Goal: Information Seeking & Learning: Learn about a topic

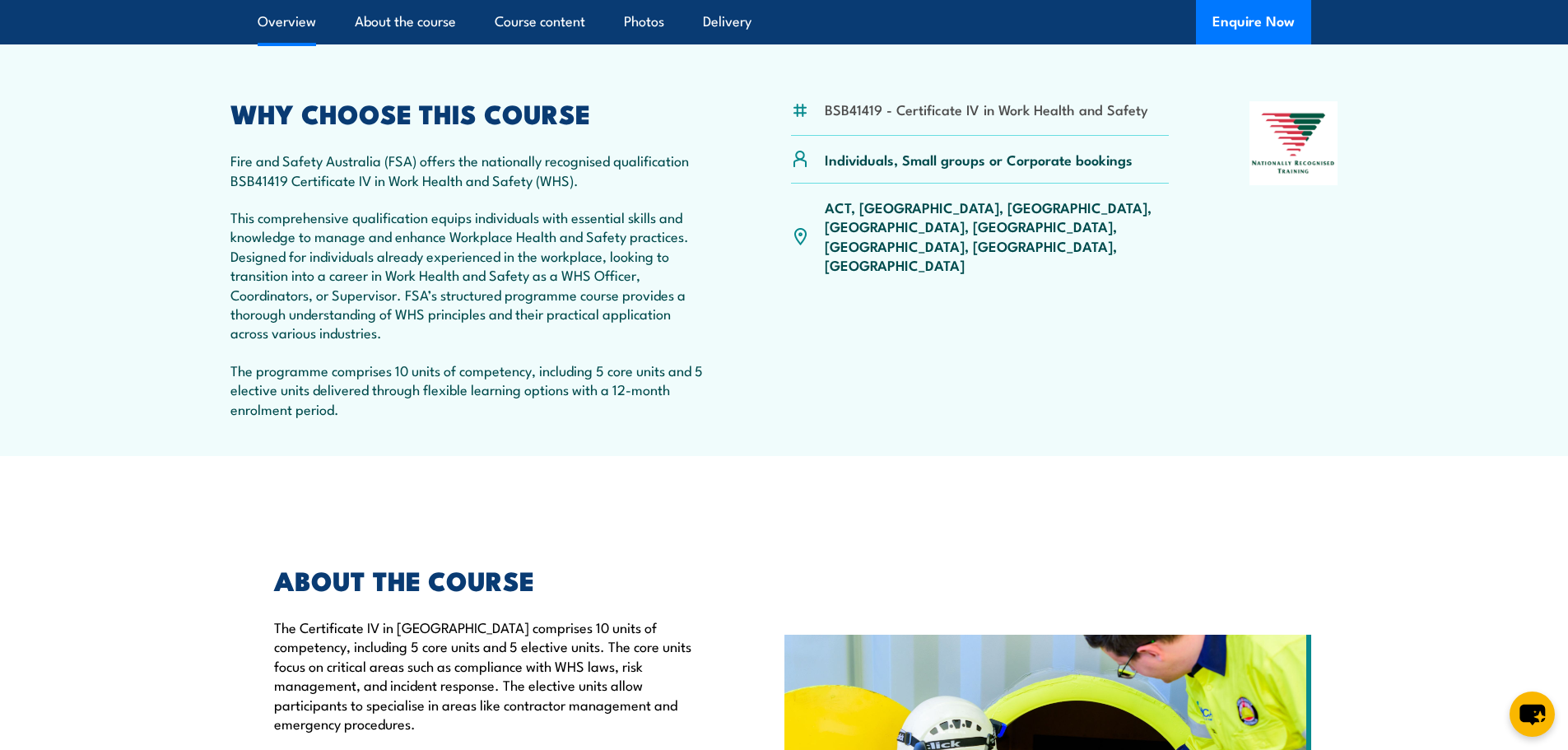
scroll to position [329, 0]
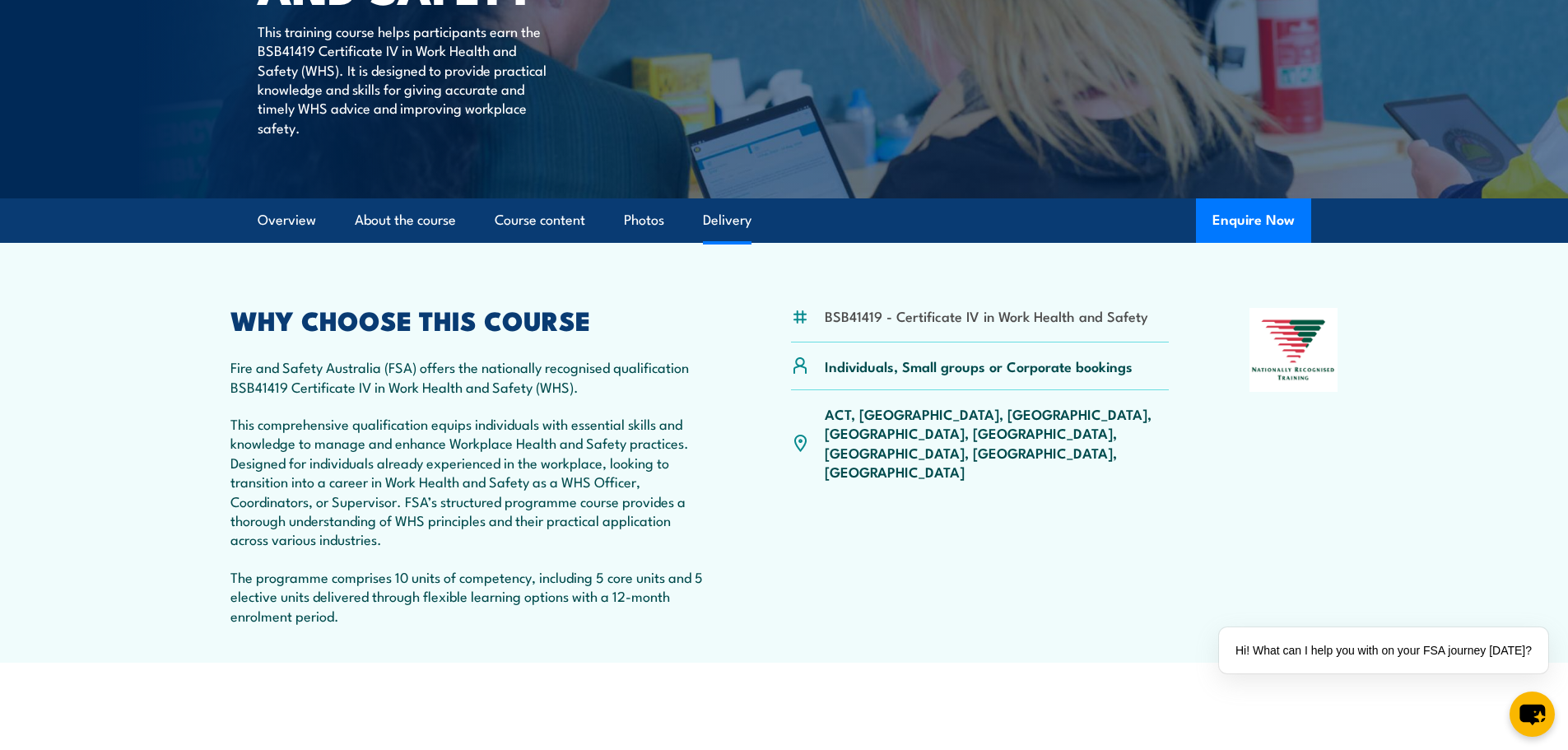
click at [726, 221] on link "Delivery" at bounding box center [727, 220] width 49 height 44
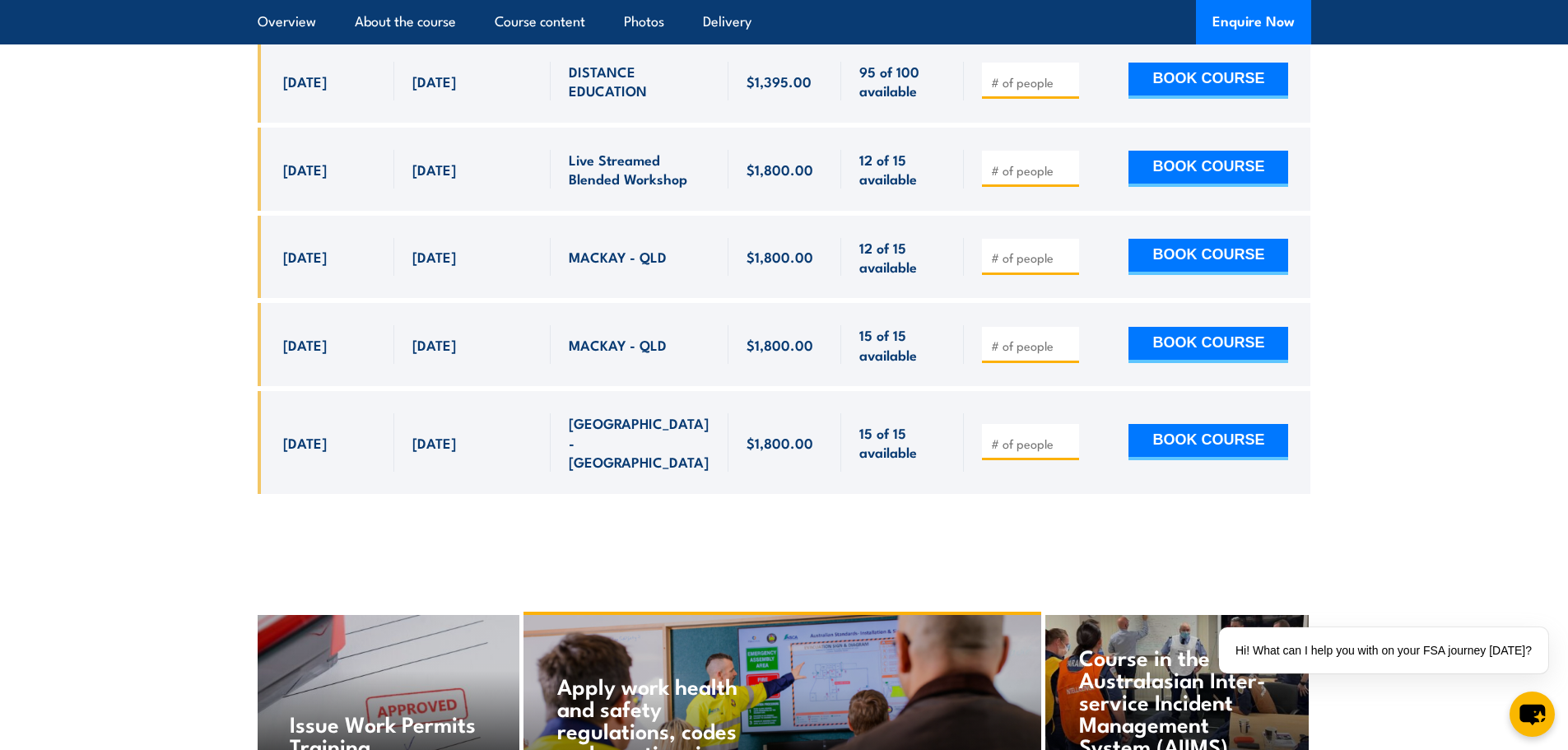
scroll to position [5792, 0]
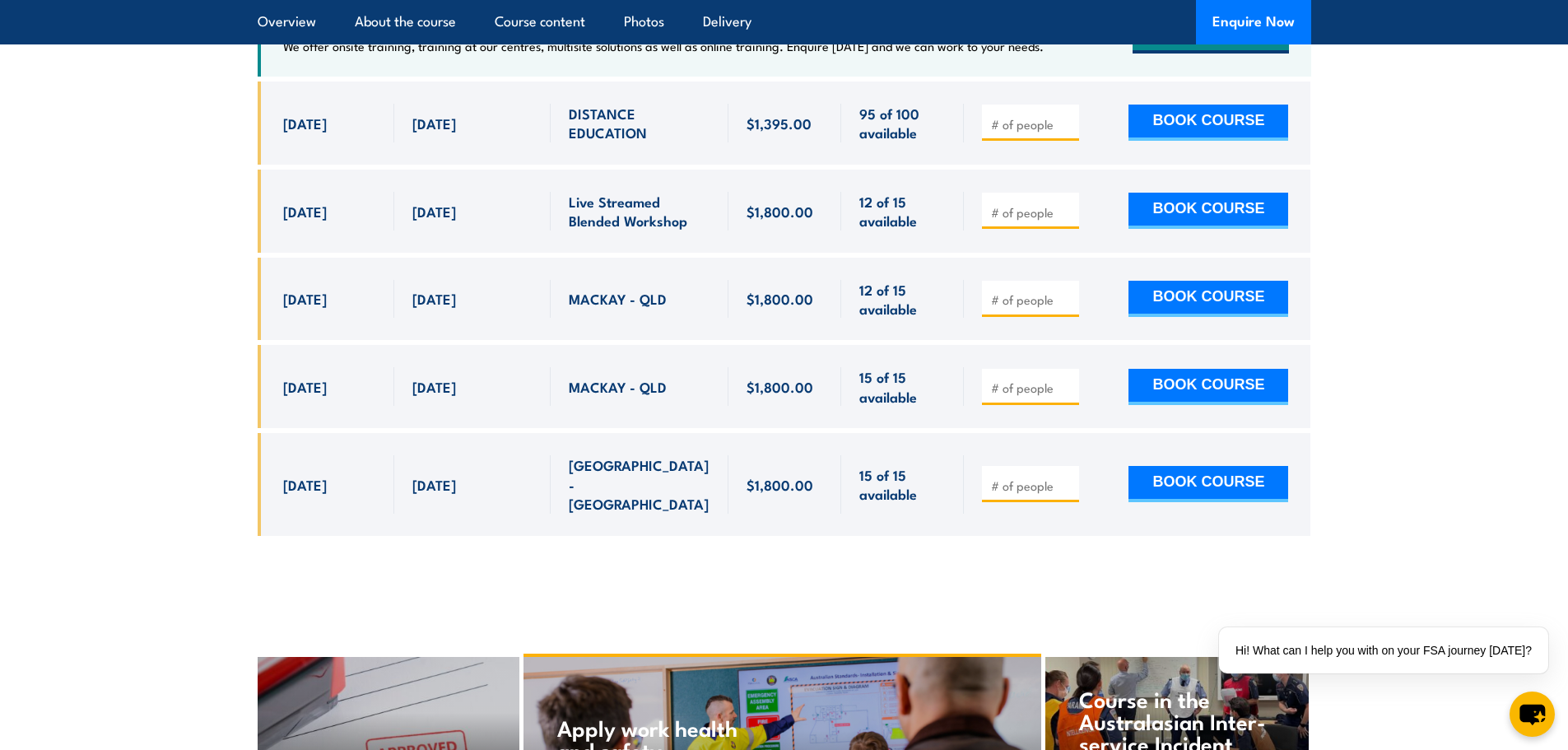
scroll to position [5463, 0]
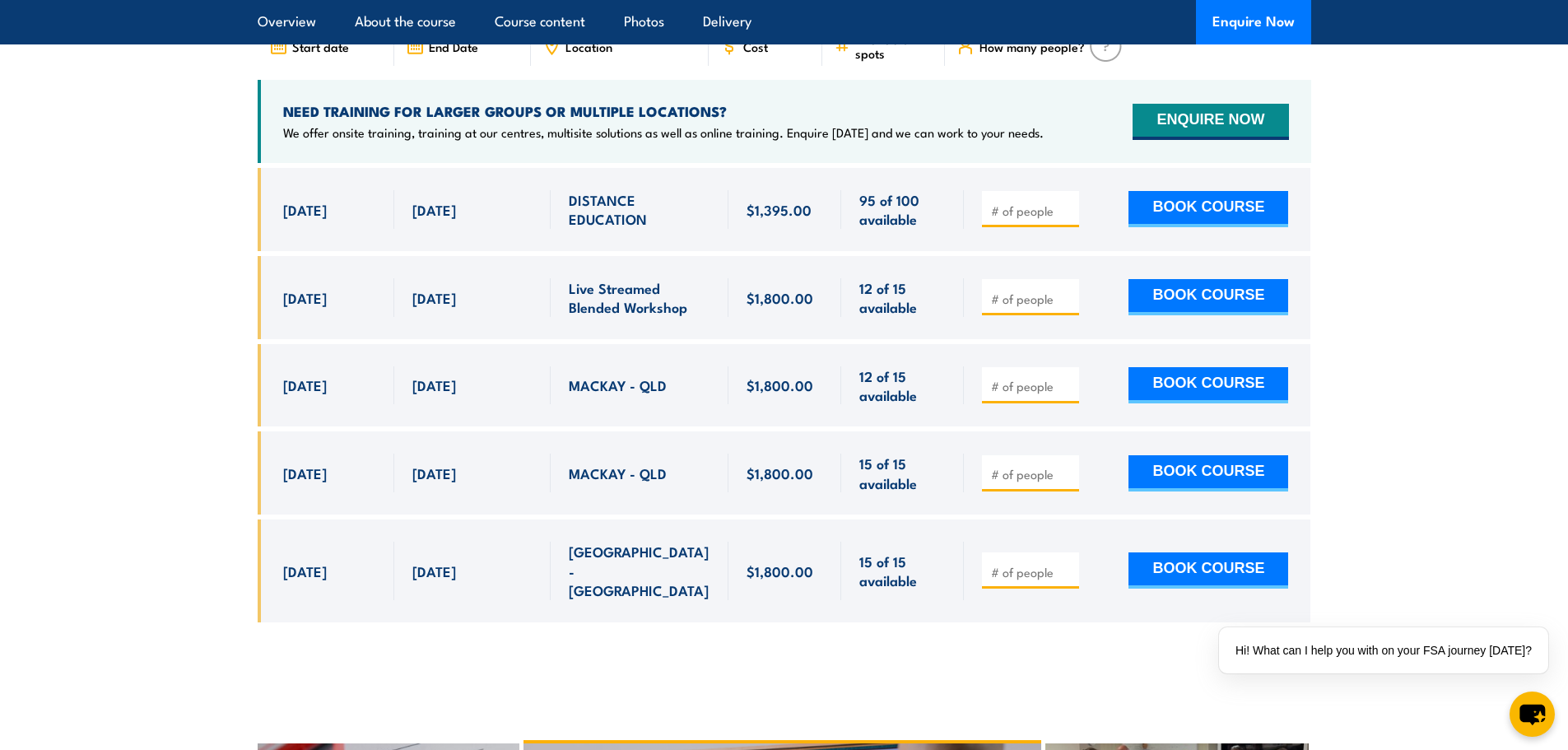
click at [1063, 556] on div at bounding box center [784, 408] width 1054 height 479
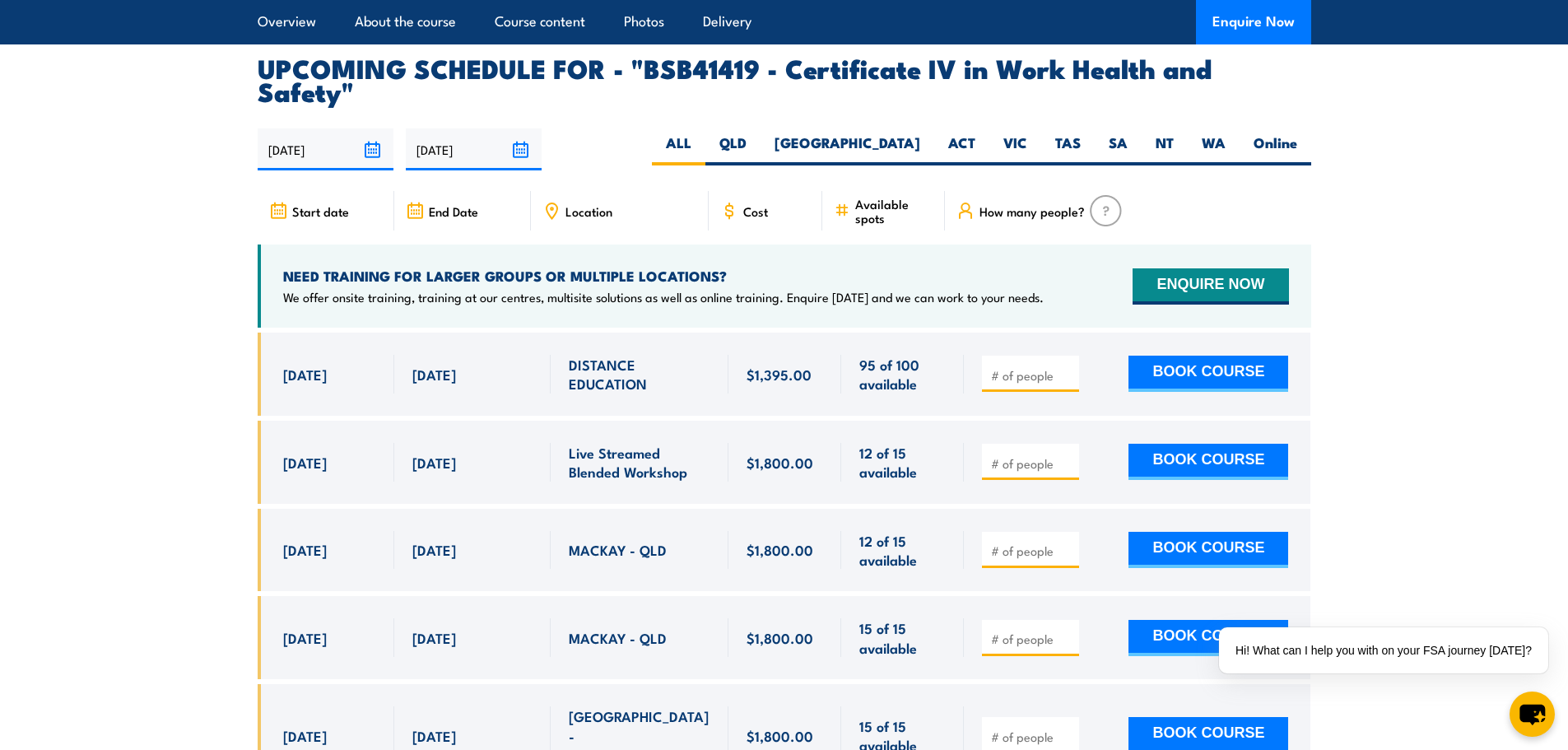
scroll to position [4886, 0]
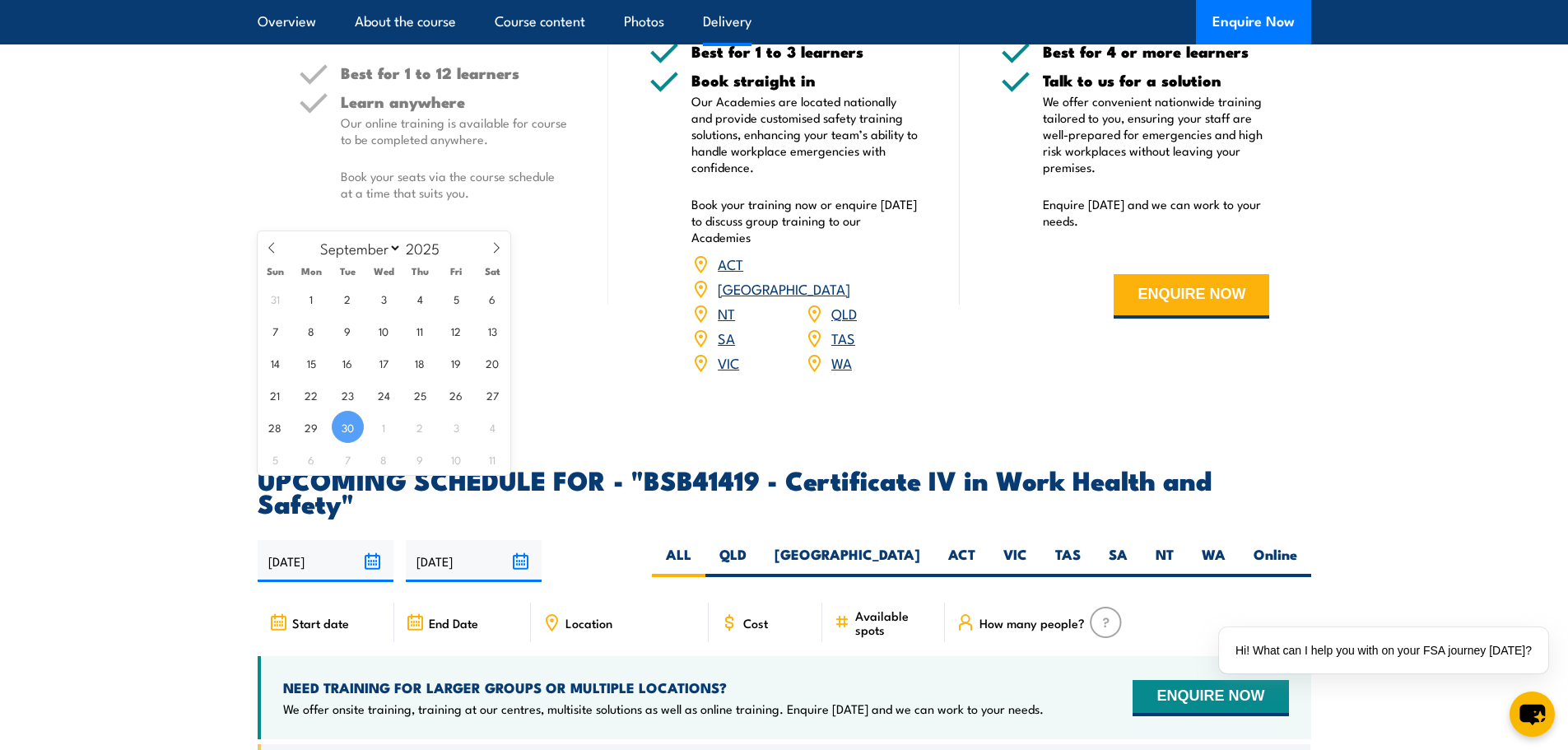
click at [361, 541] on input "30/09/2025" at bounding box center [325, 561] width 136 height 42
click at [495, 252] on icon at bounding box center [496, 248] width 6 height 10
select select "11"
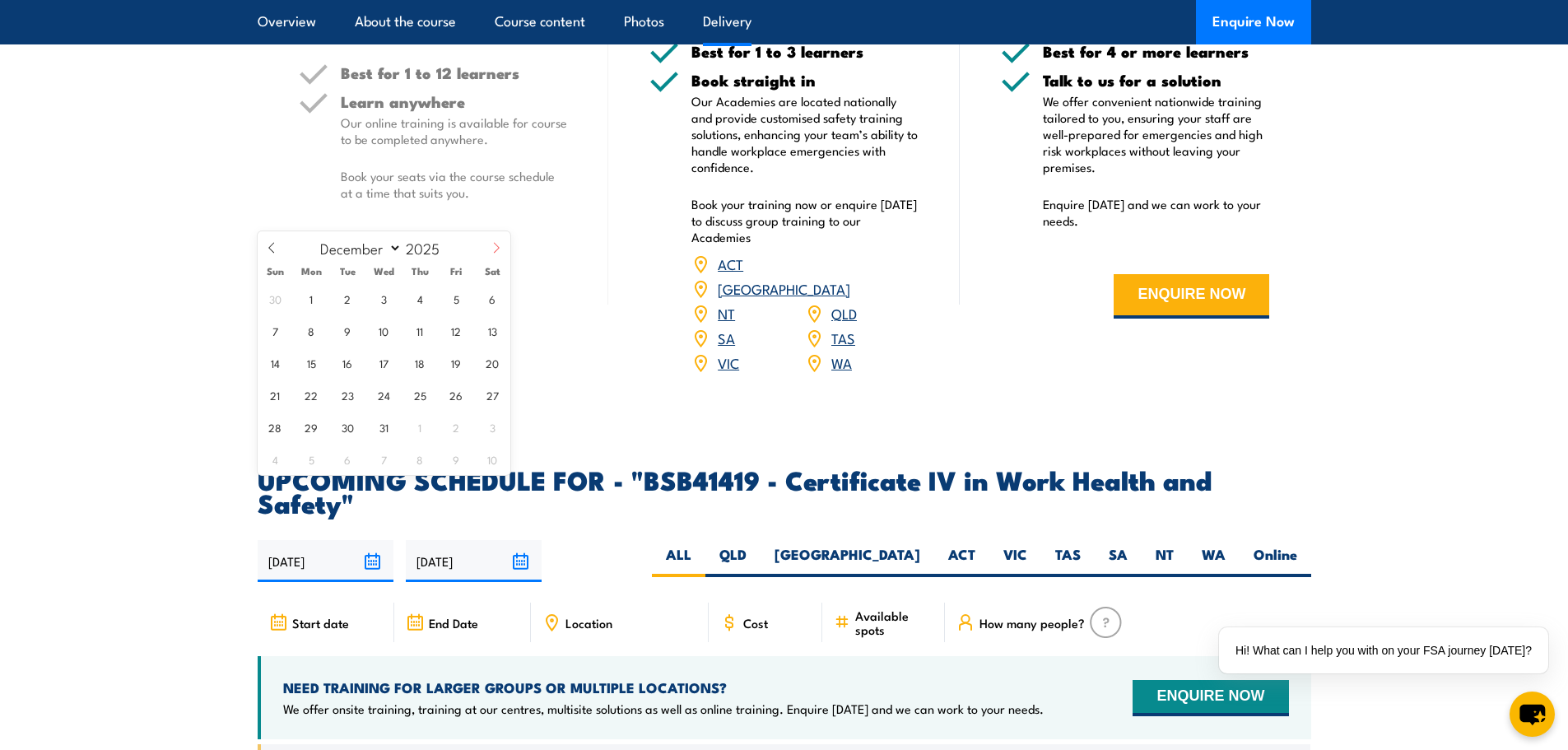
click at [495, 252] on icon at bounding box center [496, 248] width 6 height 10
type input "2026"
select select "0"
click at [418, 293] on span "1" at bounding box center [420, 298] width 32 height 32
type input "[DATE]"
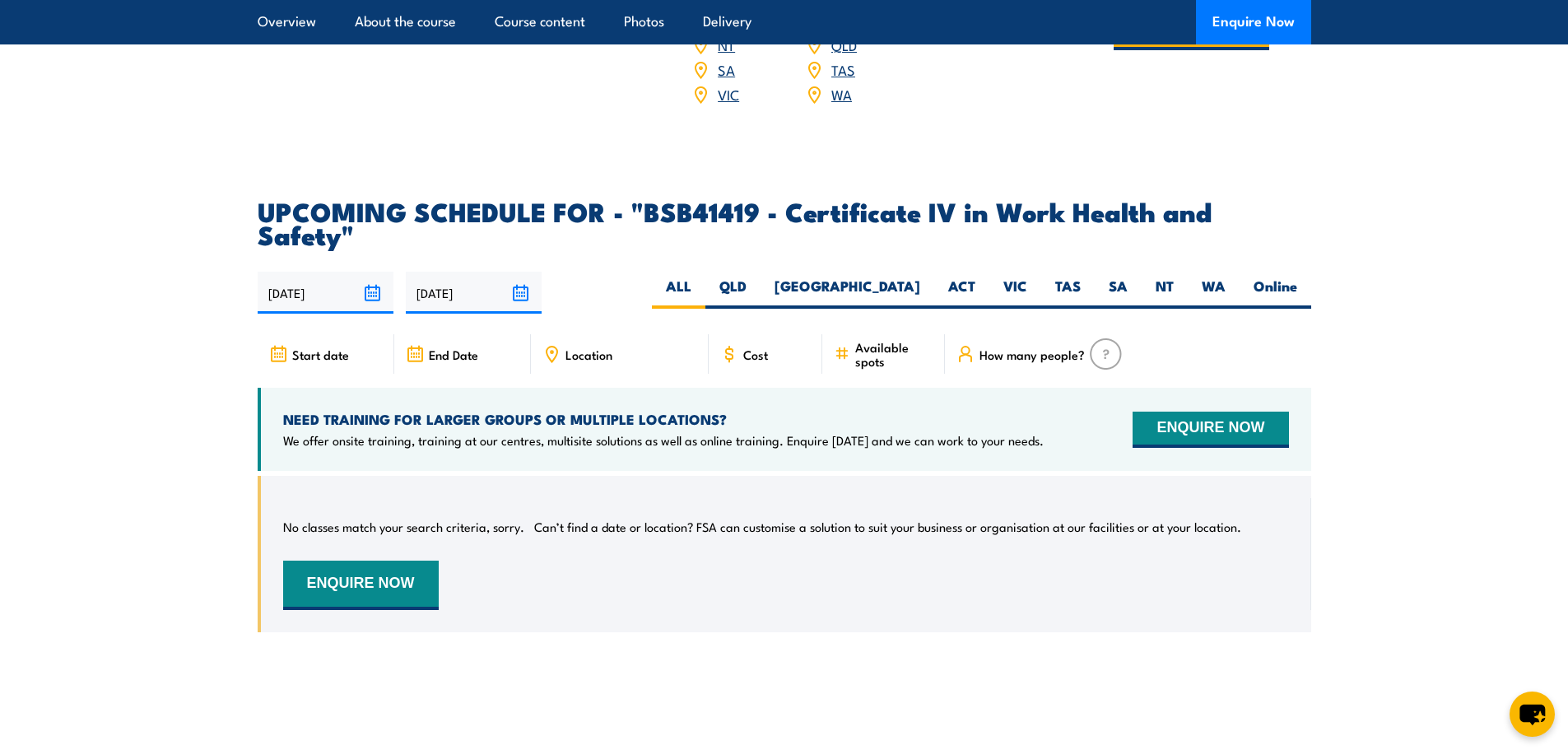
scroll to position [5126, 0]
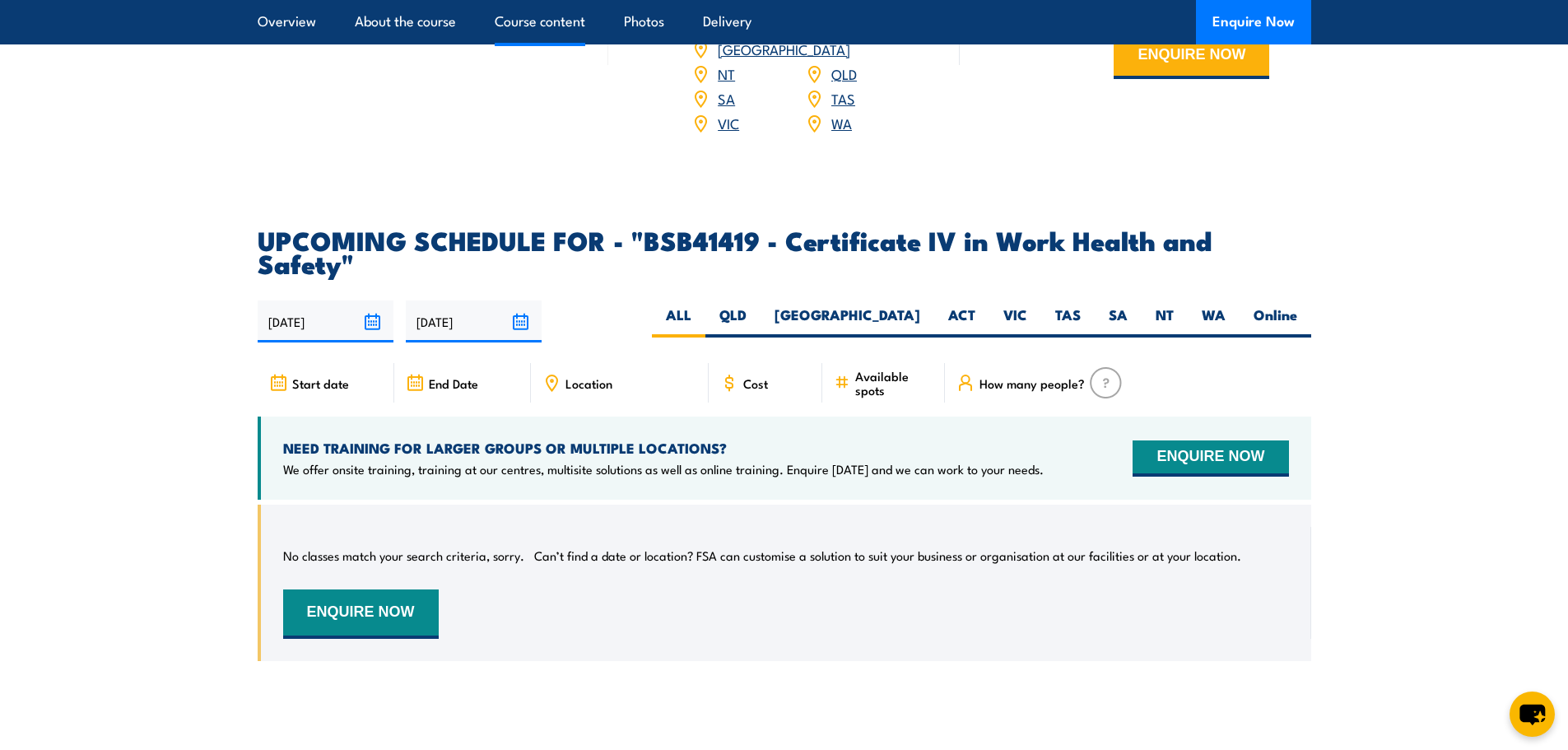
click at [546, 24] on link "Course content" at bounding box center [539, 22] width 91 height 44
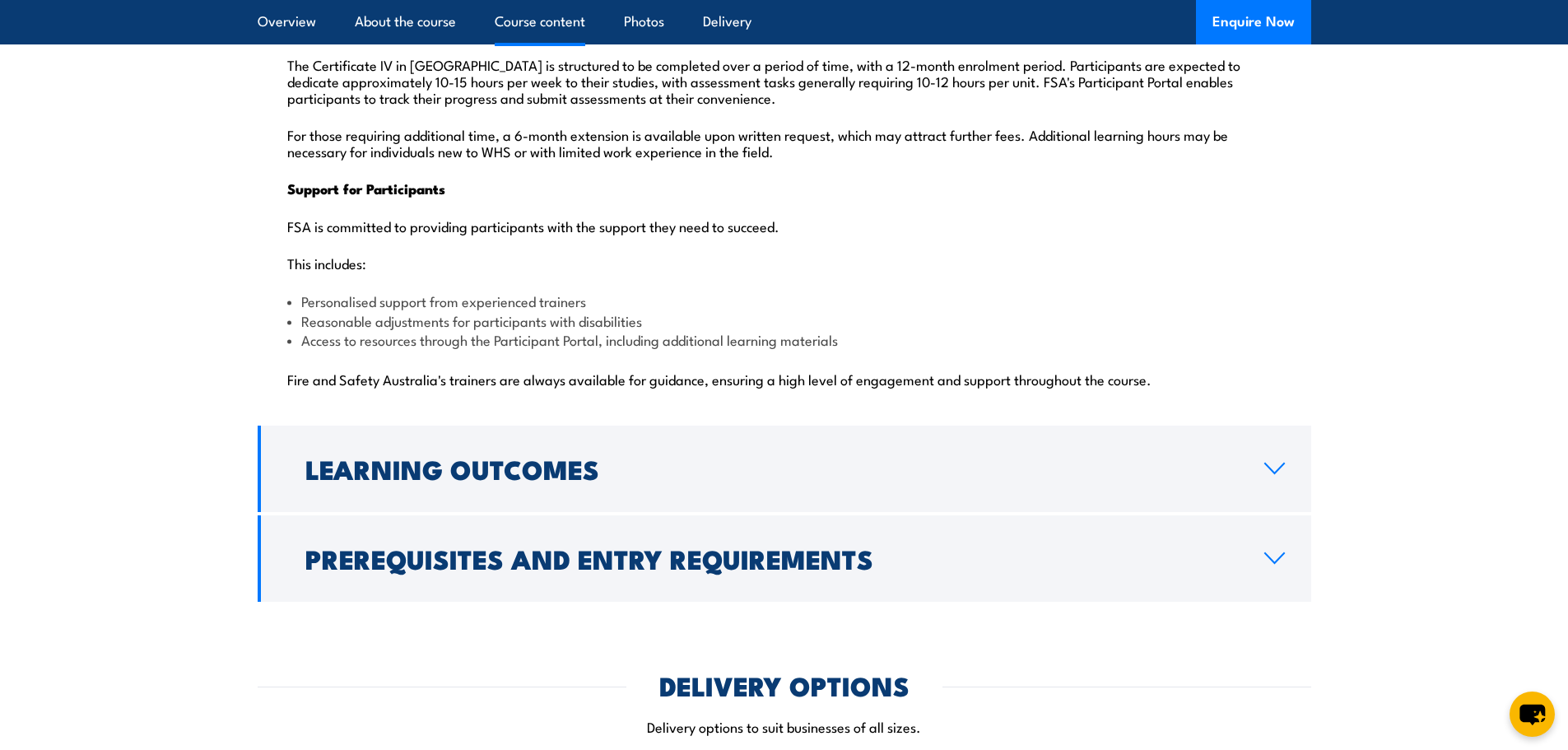
scroll to position [4053, 0]
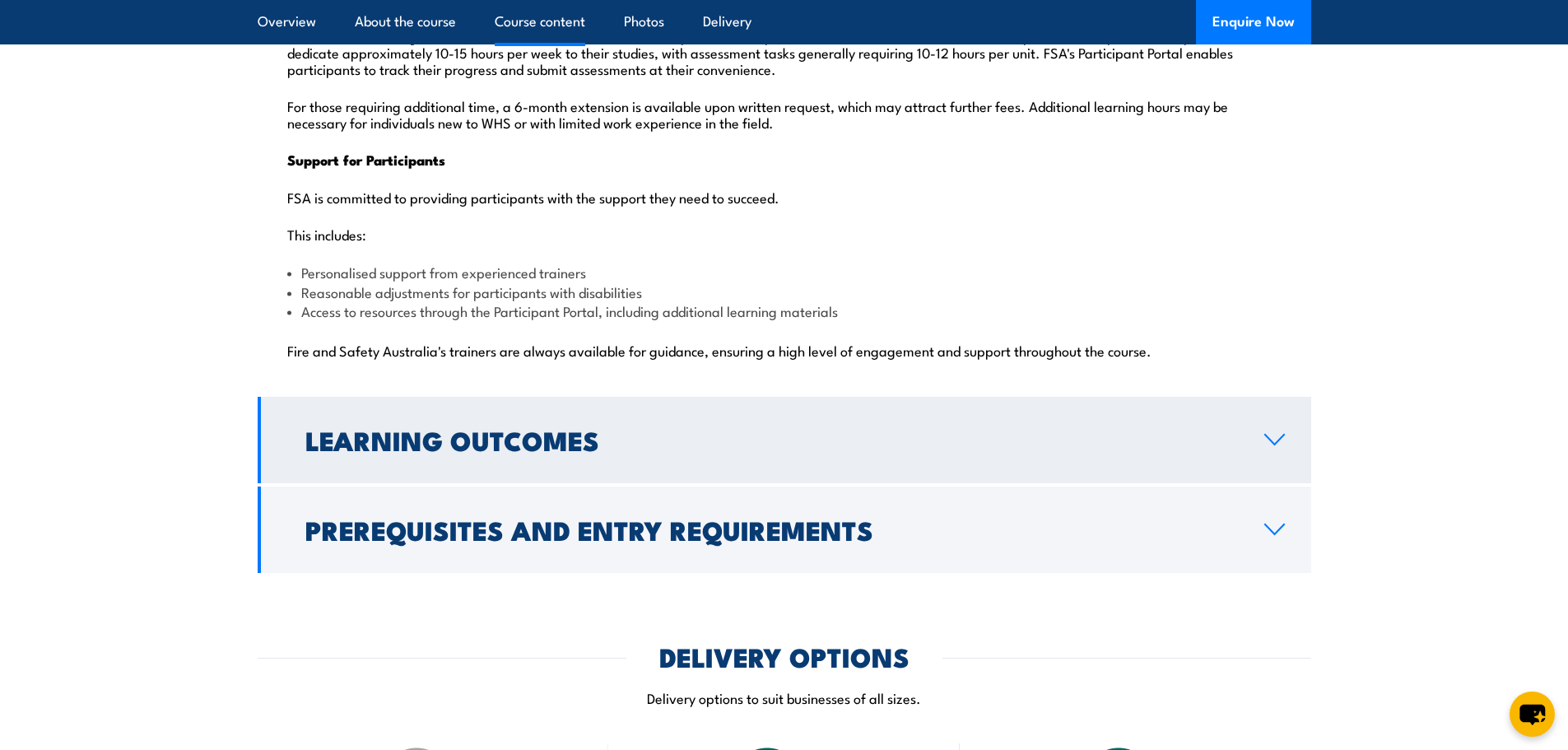
click at [832, 415] on link "Learning Outcomes" at bounding box center [784, 440] width 1054 height 86
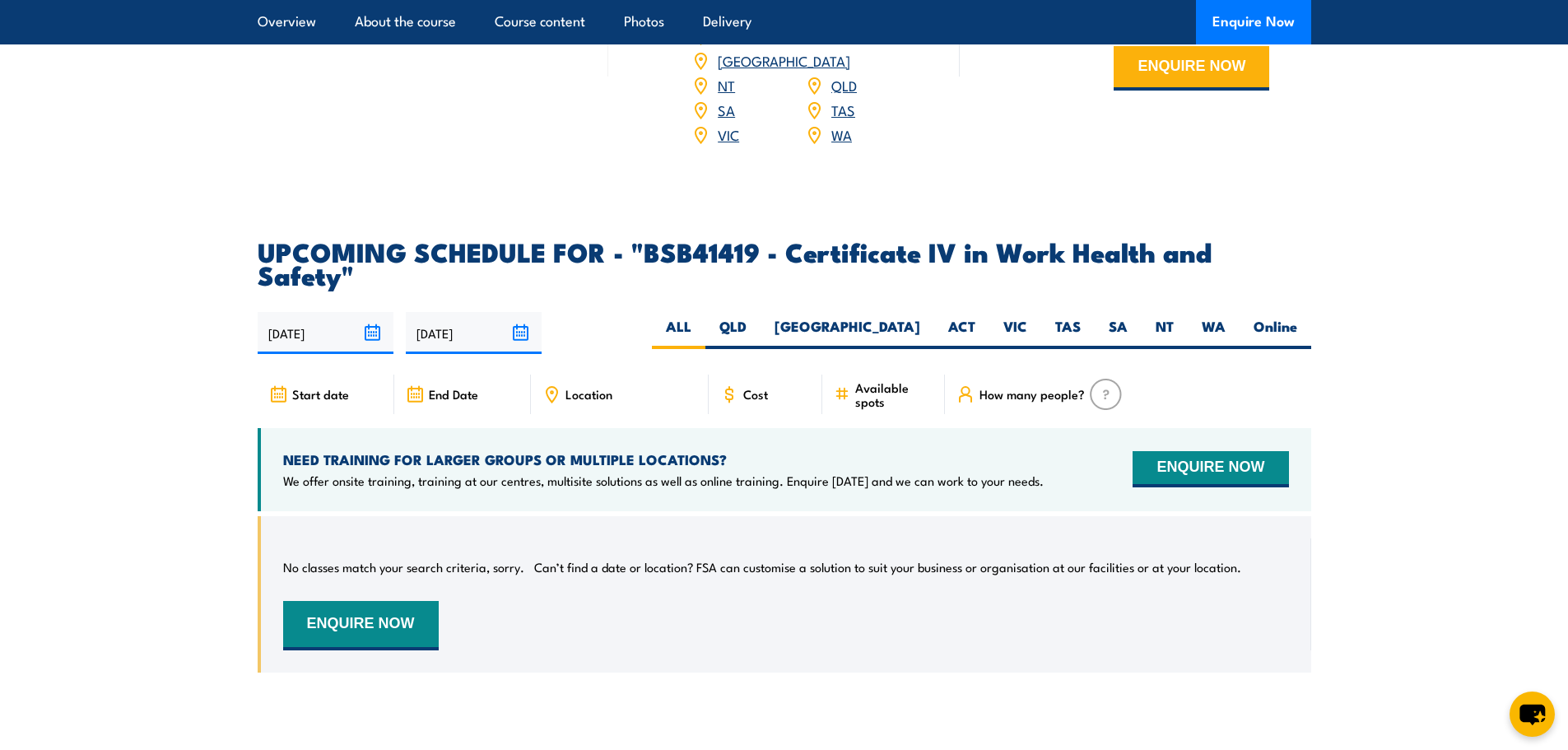
scroll to position [3315, 0]
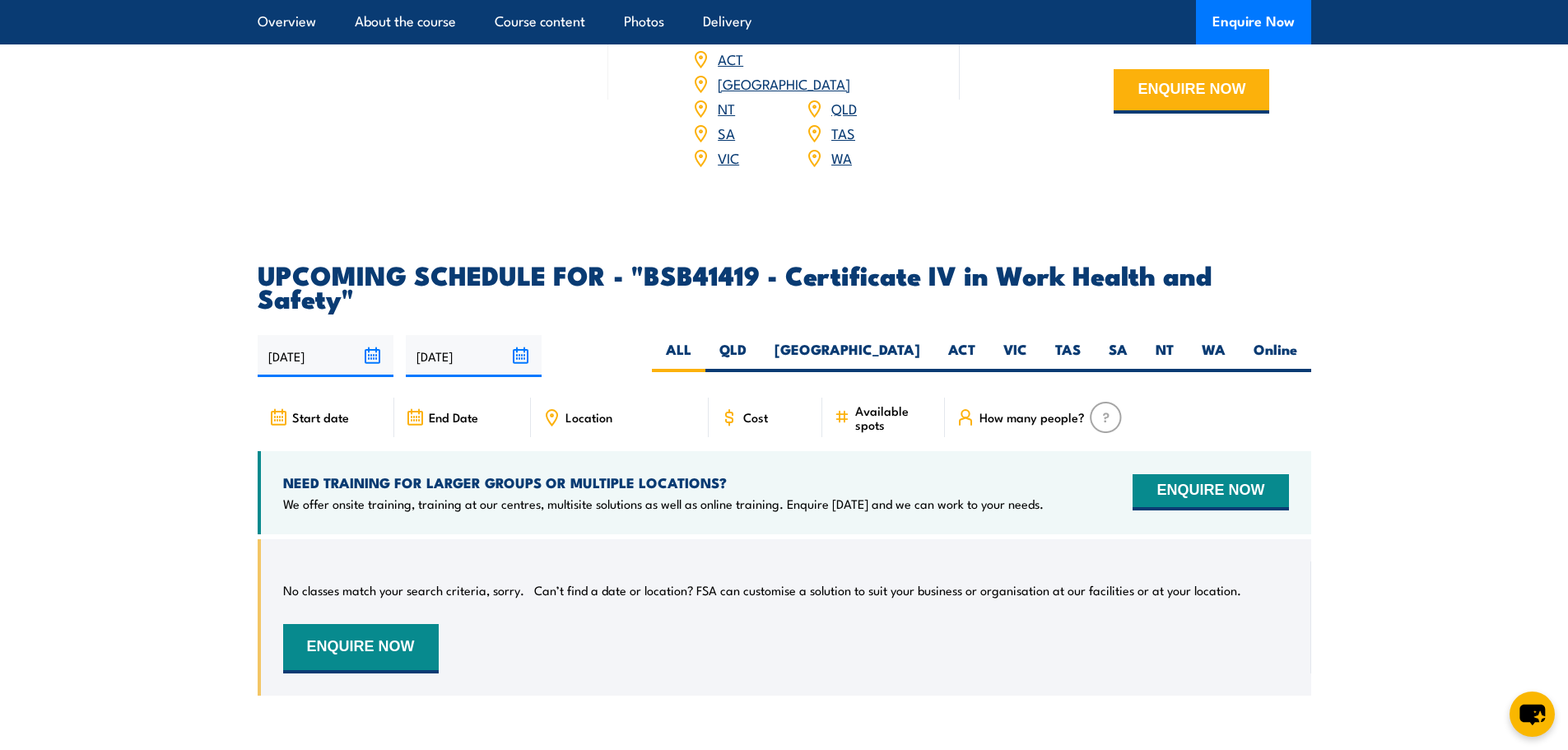
click at [371, 335] on input "[DATE]" at bounding box center [325, 355] width 136 height 42
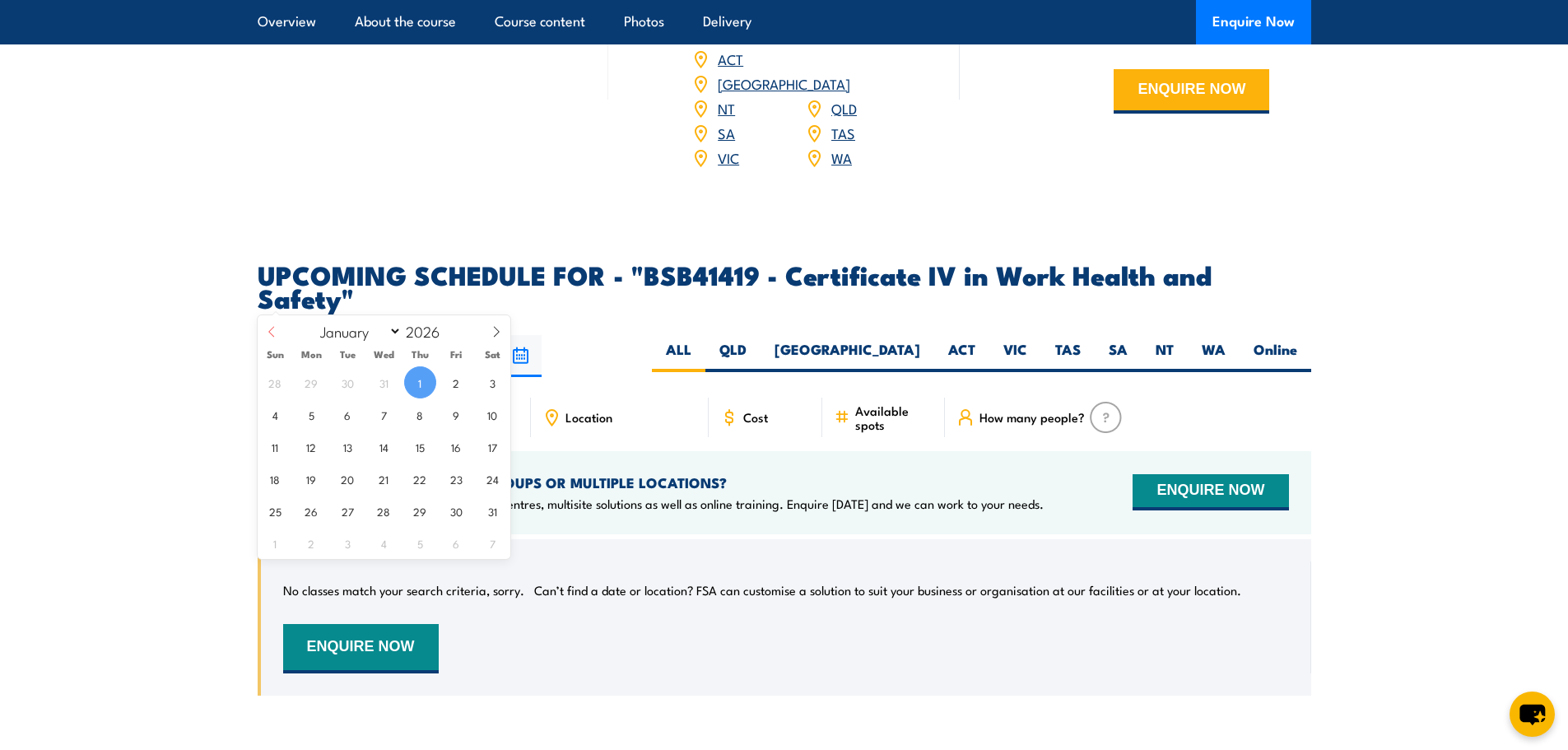
click at [277, 333] on icon at bounding box center [271, 332] width 11 height 11
type input "2025"
click at [277, 333] on icon at bounding box center [271, 332] width 11 height 11
click at [485, 333] on span at bounding box center [496, 338] width 28 height 45
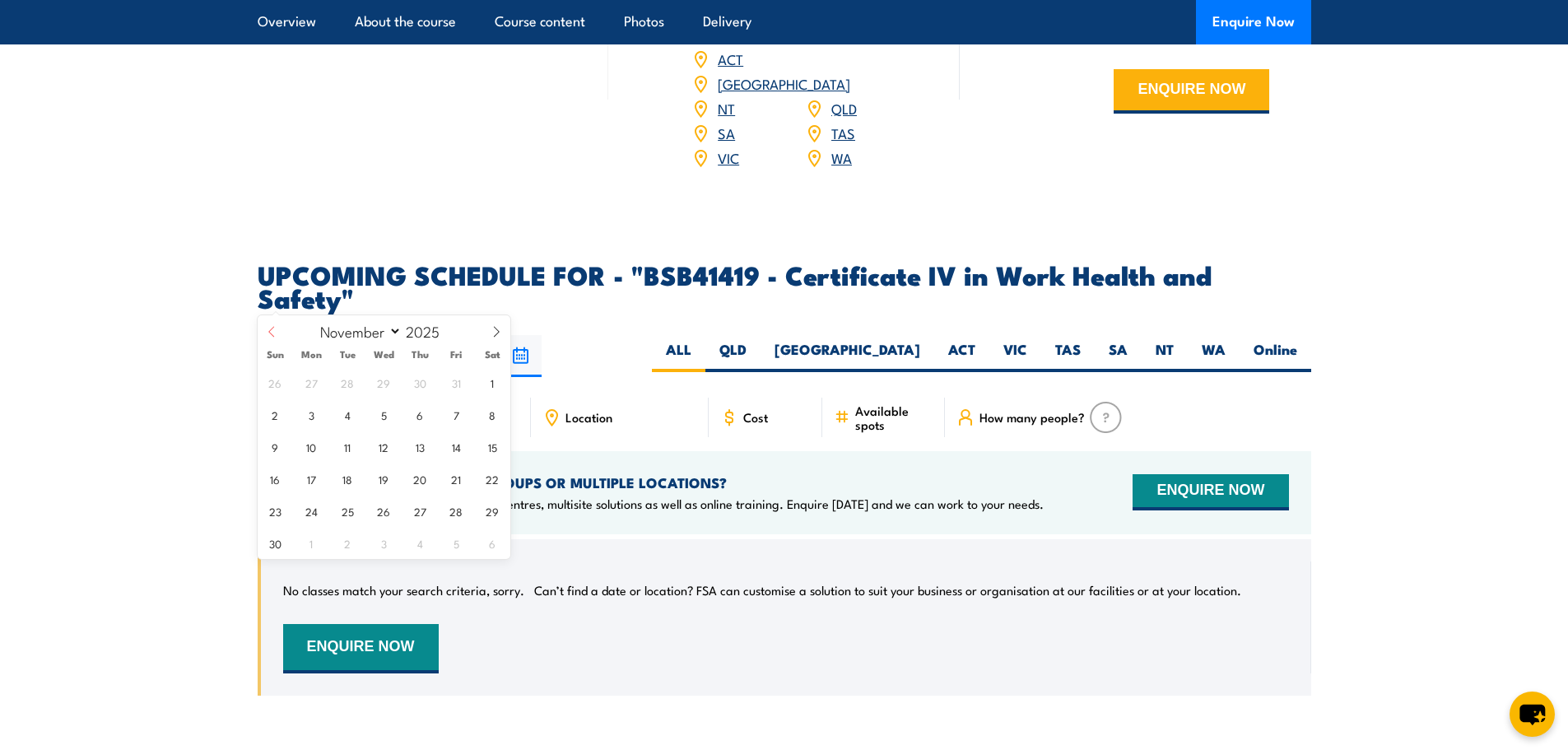
click at [273, 333] on icon at bounding box center [271, 332] width 11 height 11
select select "9"
click at [389, 384] on span "1" at bounding box center [384, 382] width 32 height 32
type input "[DATE]"
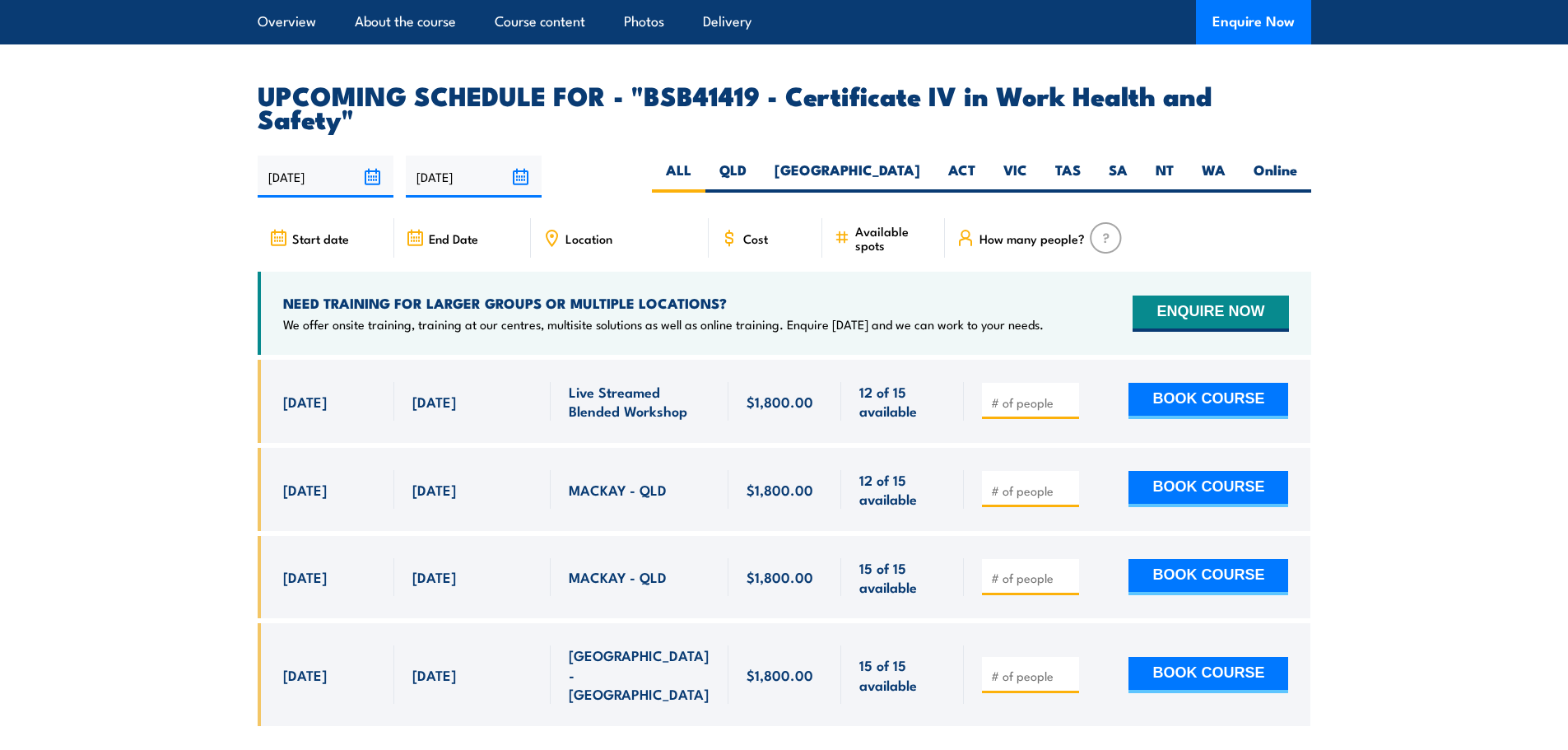
scroll to position [5291, 0]
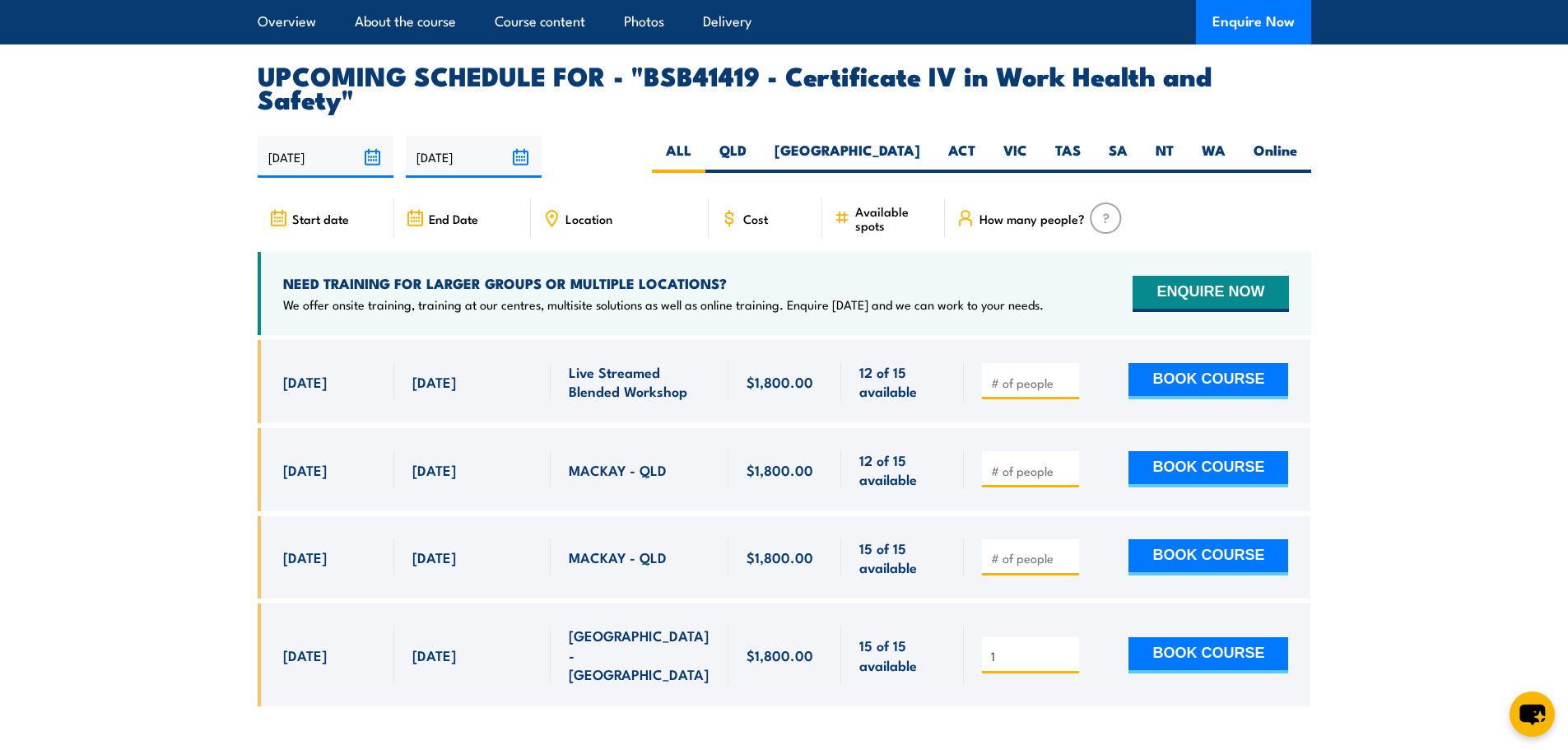
type input "1"
click at [1069, 648] on input "1" at bounding box center [1032, 656] width 82 height 17
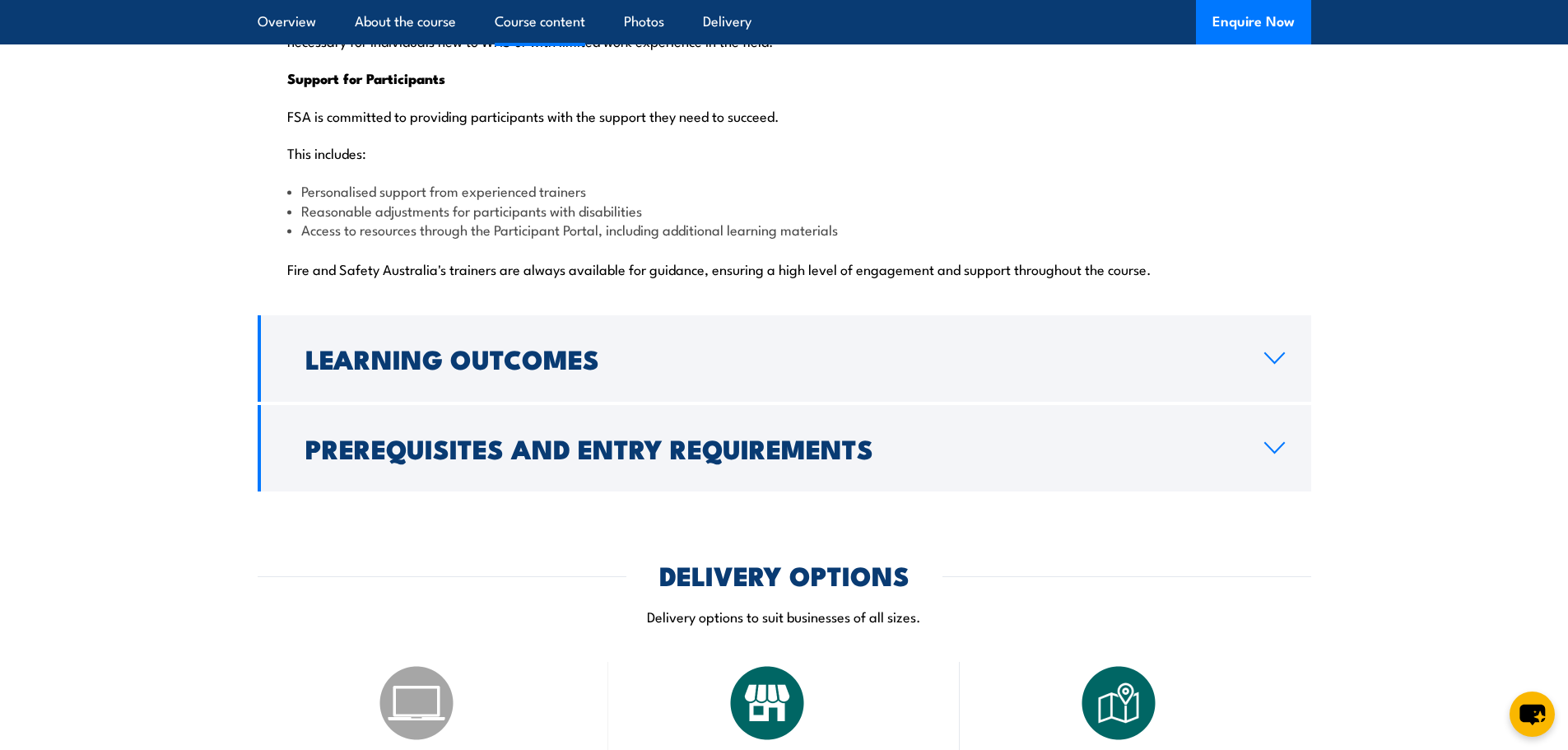
scroll to position [4138, 0]
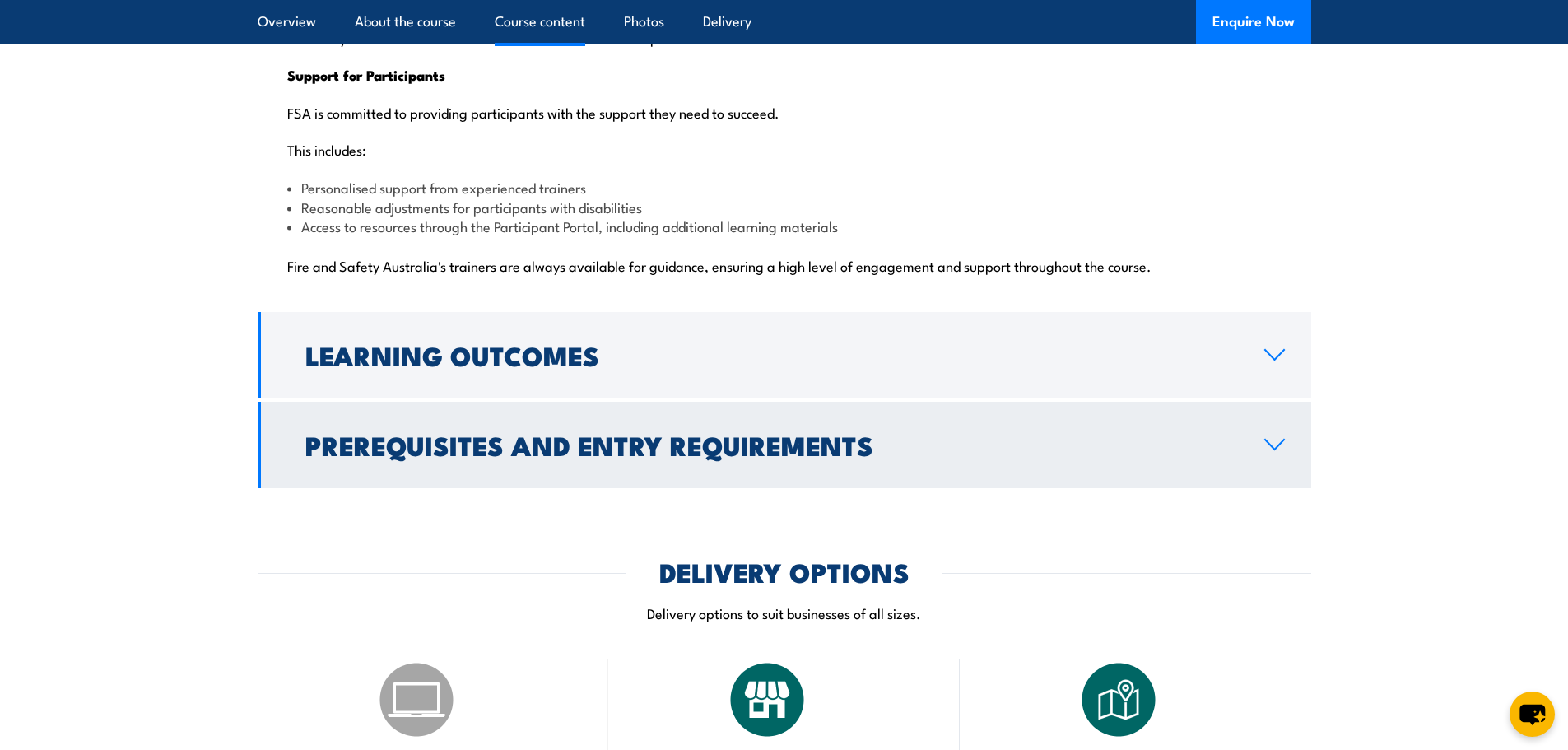
click at [571, 433] on h2 "Prerequisites and Entry Requirements" at bounding box center [772, 444] width 933 height 23
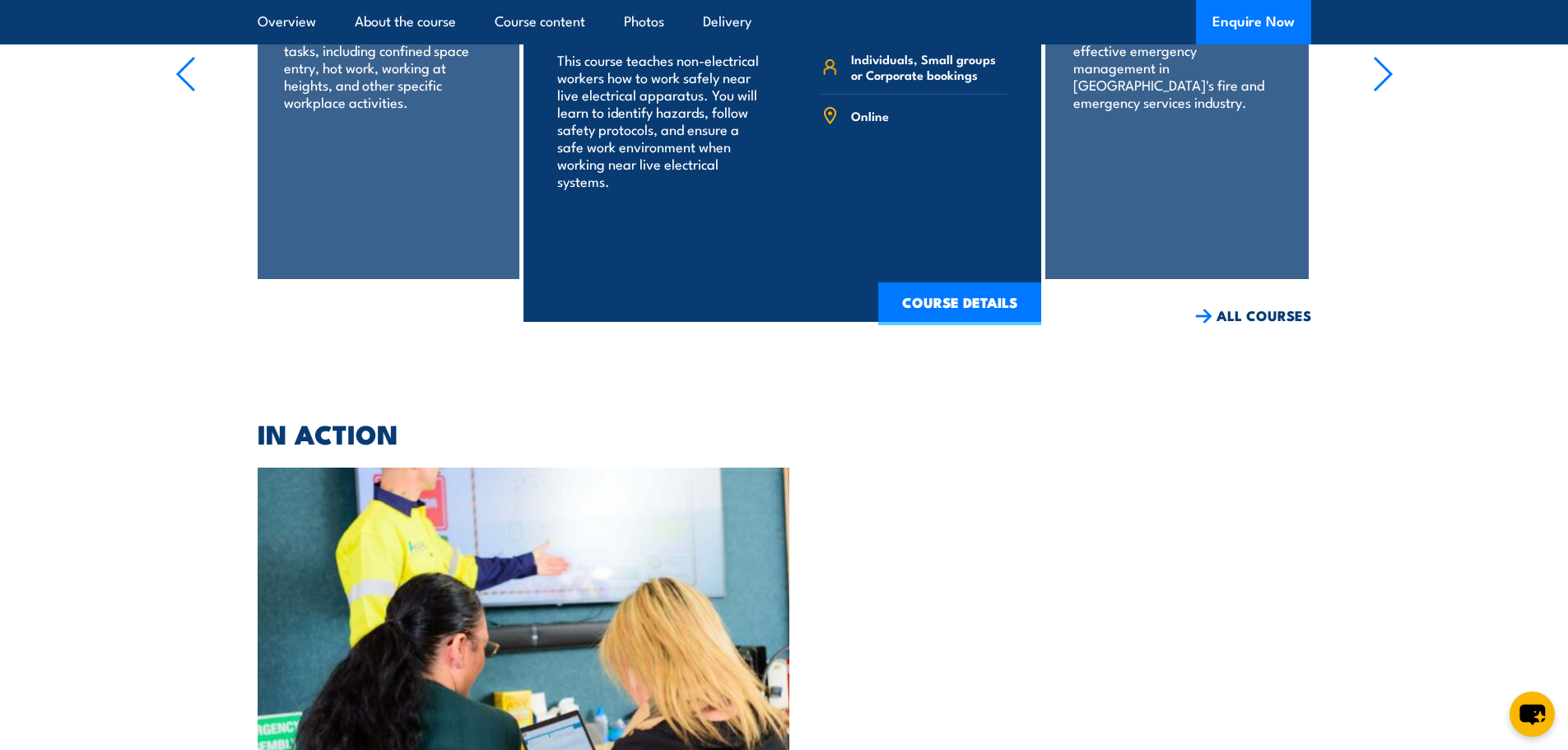
scroll to position [3805, 0]
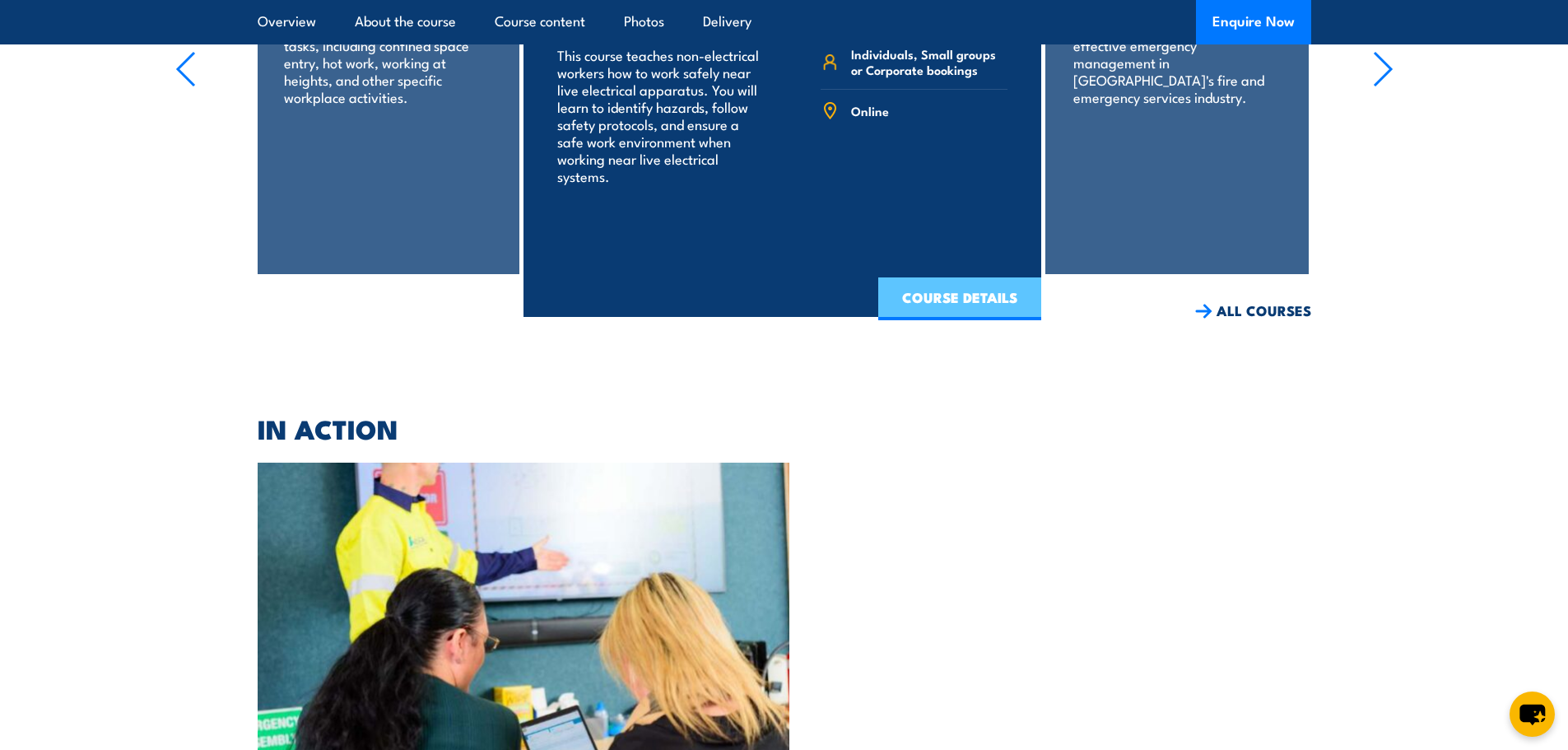
click at [960, 278] on link "COURSE DETAILS" at bounding box center [959, 299] width 163 height 43
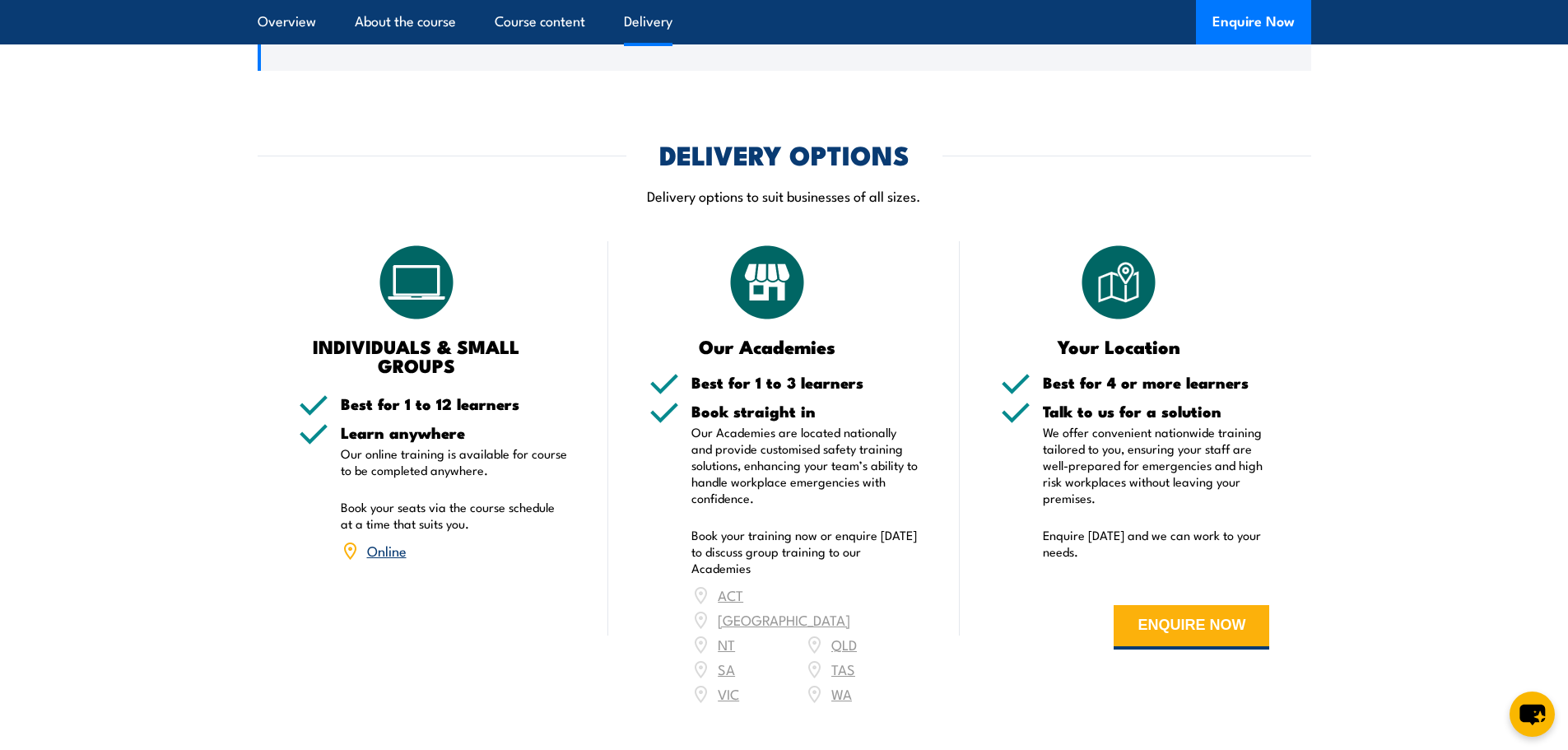
scroll to position [1976, 0]
